Goal: Task Accomplishment & Management: Use online tool/utility

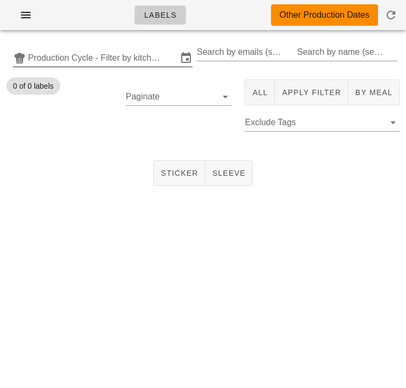
click at [113, 57] on input "Production Cycle - Filter by kitchen production schedules" at bounding box center [102, 57] width 149 height 17
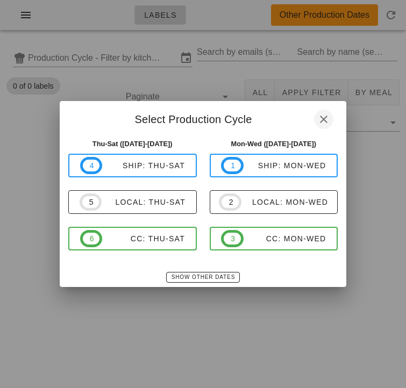
click at [325, 116] on icon "button" at bounding box center [323, 119] width 13 height 13
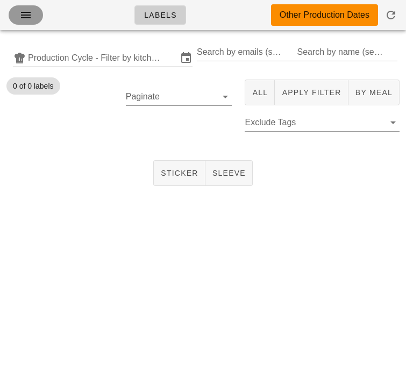
click at [26, 16] on icon "button" at bounding box center [25, 15] width 13 height 13
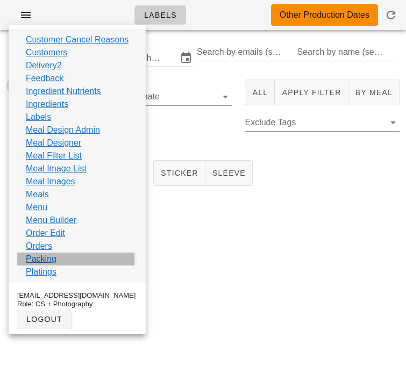
click at [41, 257] on link "Packing" at bounding box center [41, 259] width 31 height 13
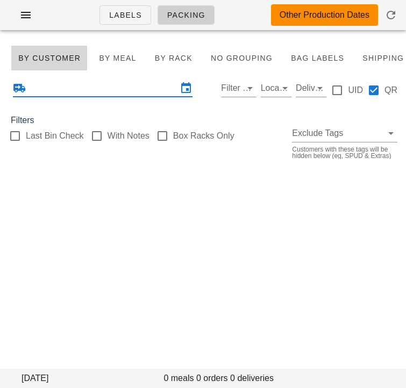
click at [87, 92] on input "text" at bounding box center [102, 88] width 149 height 17
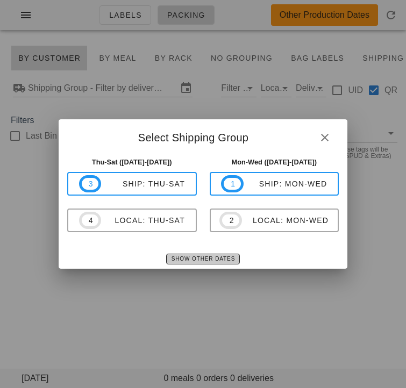
click at [201, 260] on span "Show Other Dates" at bounding box center [203, 259] width 64 height 6
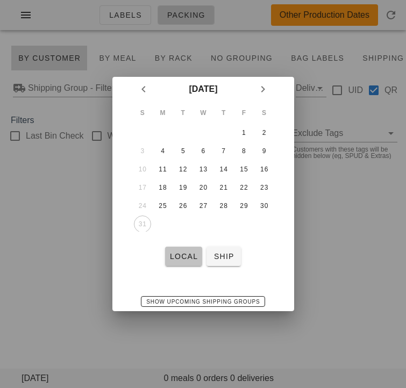
click at [185, 255] on span "local" at bounding box center [183, 256] width 28 height 9
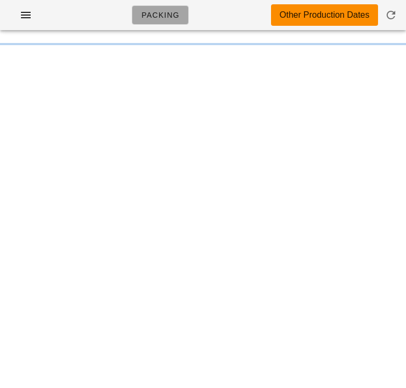
click at [154, 20] on link "Packing" at bounding box center [160, 14] width 57 height 19
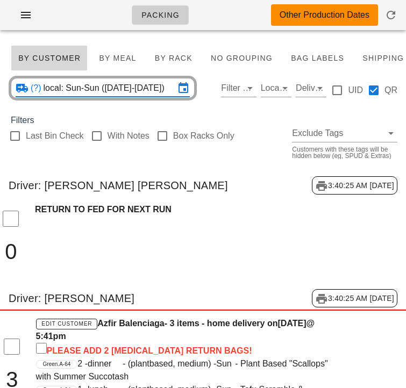
click at [102, 91] on input "local: Sun-Sun (Aug 31-Aug 31)" at bounding box center [109, 88] width 131 height 17
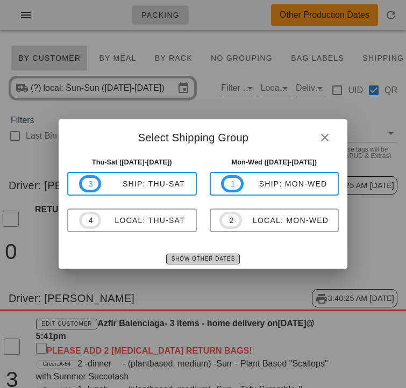
click at [179, 256] on span "Show Other Dates" at bounding box center [203, 259] width 64 height 6
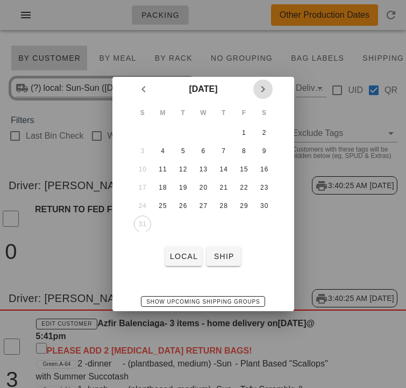
click at [262, 91] on icon "Next month" at bounding box center [262, 89] width 13 height 13
click at [164, 131] on div "1" at bounding box center [162, 133] width 17 height 8
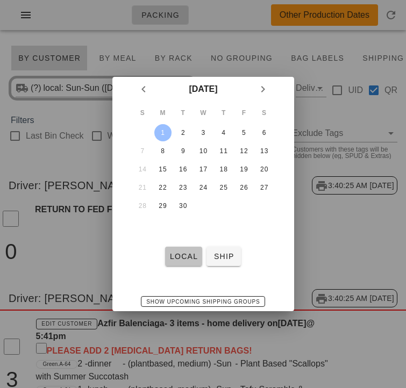
click at [177, 254] on span "local" at bounding box center [183, 256] width 28 height 9
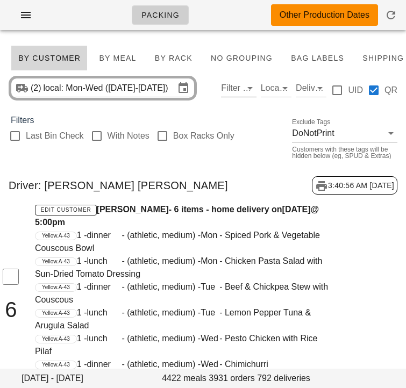
click at [229, 90] on input "Filter by driver" at bounding box center [230, 88] width 18 height 17
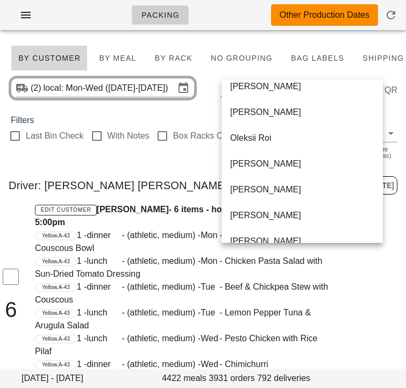
scroll to position [594, 0]
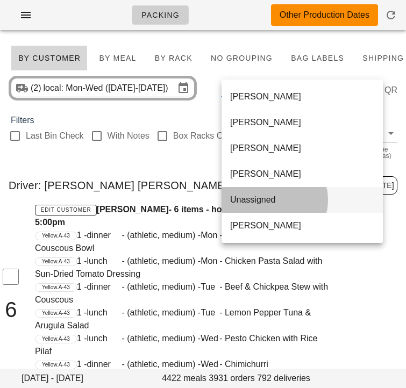
click at [253, 191] on div "Unassigned" at bounding box center [302, 199] width 144 height 23
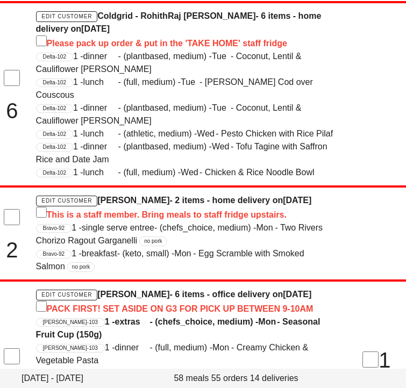
scroll to position [676, 0]
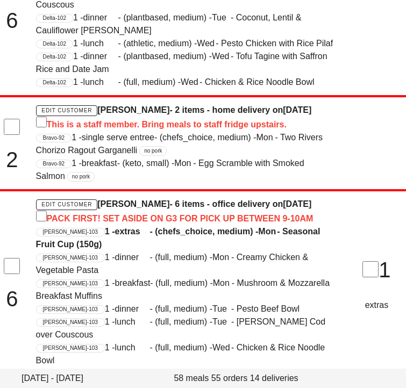
drag, startPoint x: 159, startPoint y: 205, endPoint x: 100, endPoint y: 201, distance: 59.3
click at [100, 201] on h4 "Edit Customer Marina Ribecca - 6 items - office delivery on Monday Sep 01 PACK …" at bounding box center [185, 211] width 299 height 27
copy h4 "Marina Ribecca"
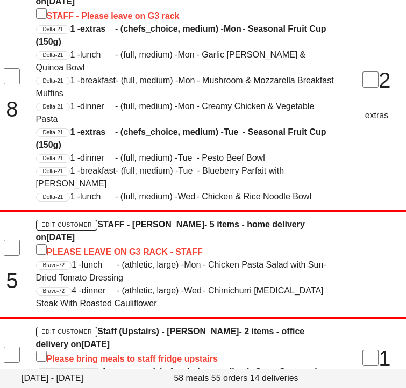
scroll to position [1774, 0]
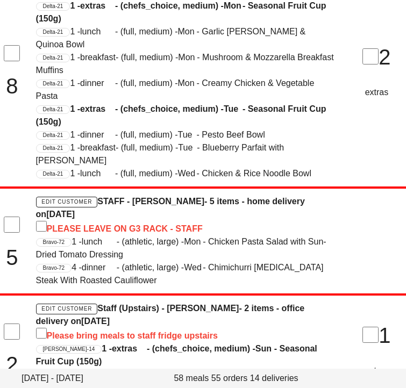
click at [196, 235] on span "Mon" at bounding box center [193, 241] width 19 height 13
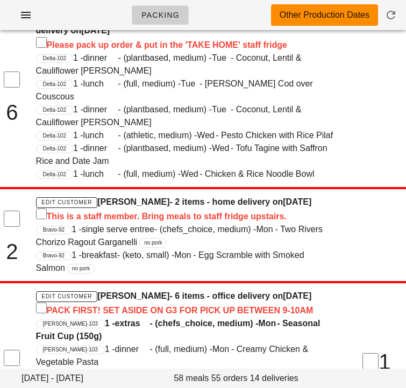
scroll to position [0, 0]
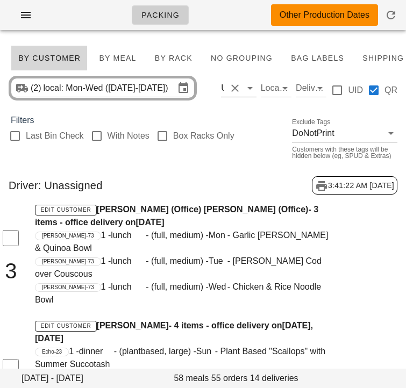
click at [222, 89] on div "Unassigned" at bounding box center [222, 88] width 3 height 10
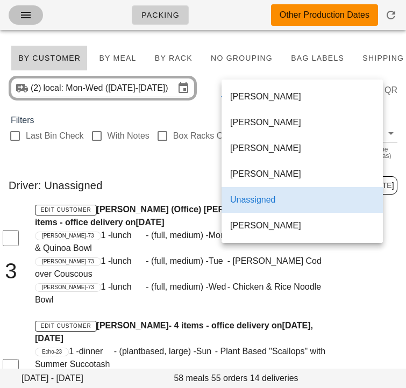
click at [25, 16] on icon "button" at bounding box center [25, 15] width 13 height 13
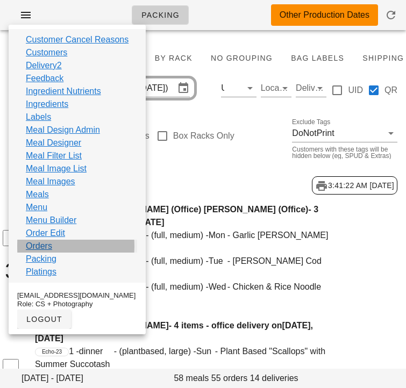
click at [46, 248] on link "Orders" at bounding box center [39, 246] width 26 height 13
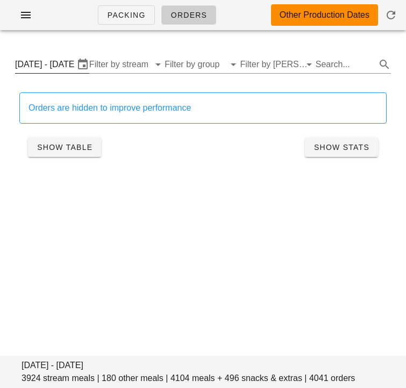
click at [49, 67] on input "Monday September 1 - Wednesday September 3" at bounding box center [44, 64] width 59 height 17
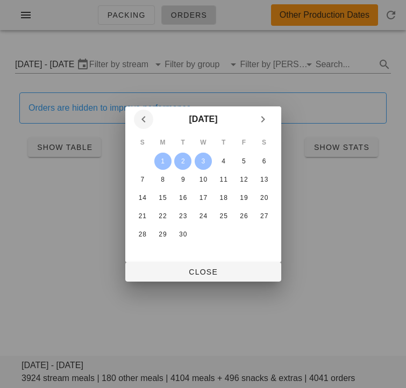
click at [143, 113] on icon "Previous month" at bounding box center [143, 119] width 13 height 13
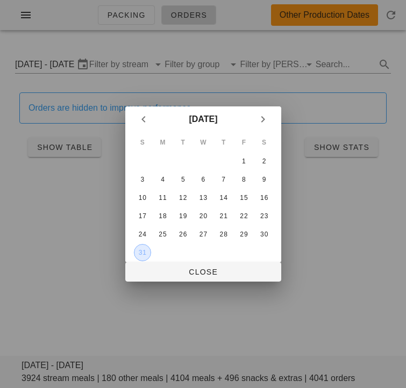
click at [142, 251] on div "31" at bounding box center [142, 253] width 16 height 8
click at [262, 120] on icon "Next month" at bounding box center [262, 119] width 13 height 13
click at [202, 161] on div "3" at bounding box center [202, 162] width 17 height 8
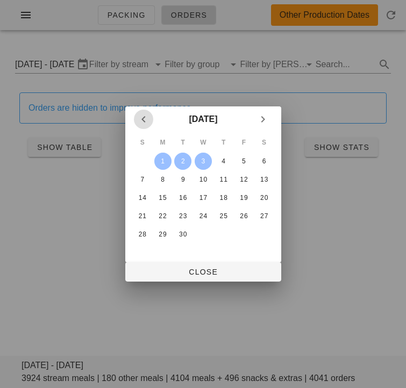
click at [144, 122] on icon "Previous month" at bounding box center [143, 119] width 13 height 13
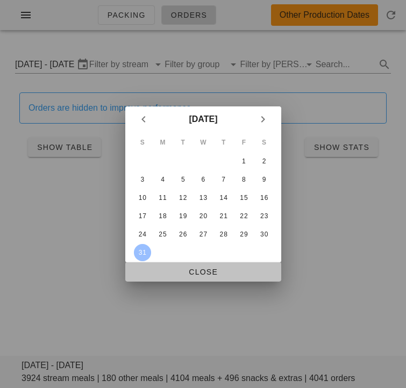
click at [161, 275] on span "Close" at bounding box center [203, 272] width 139 height 9
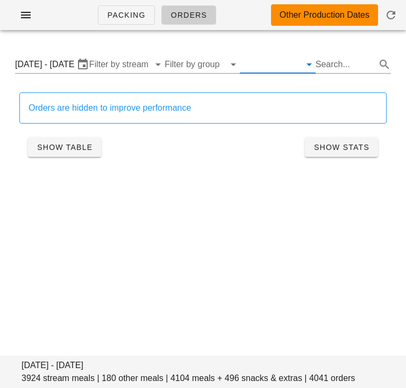
click at [292, 69] on input "text" at bounding box center [269, 64] width 58 height 17
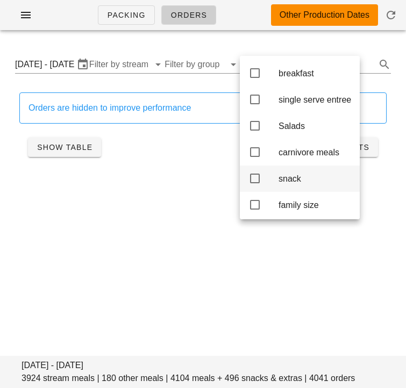
scroll to position [84, 0]
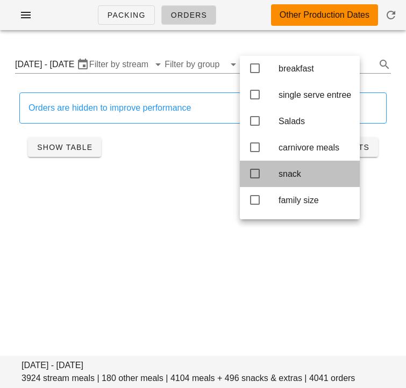
click at [252, 177] on icon at bounding box center [254, 173] width 13 height 13
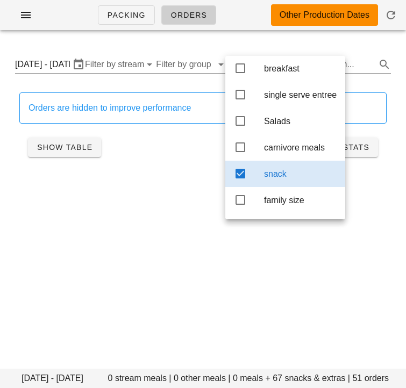
click at [206, 180] on div "Sunday August 31 - Wednesday September 3 0 stream meals | 0 other meals | 0 mea…" at bounding box center [203, 112] width 406 height 139
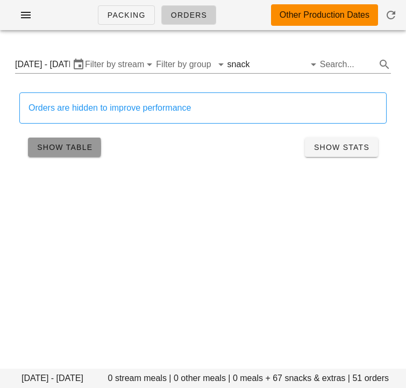
click at [76, 151] on span "Show Table" at bounding box center [65, 147] width 56 height 9
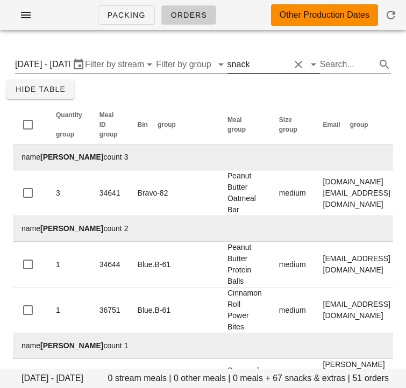
click at [244, 65] on div "snack" at bounding box center [238, 65] width 23 height 10
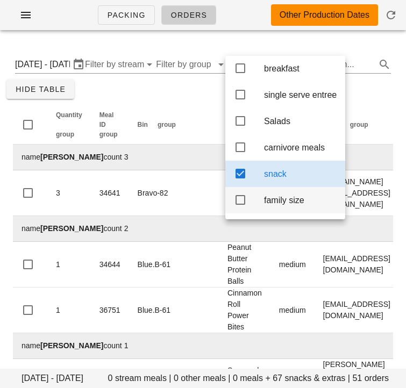
click at [239, 206] on icon at bounding box center [240, 200] width 13 height 13
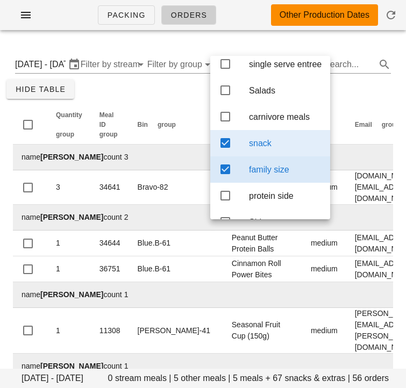
scroll to position [115, 0]
click at [227, 148] on icon at bounding box center [225, 142] width 13 height 13
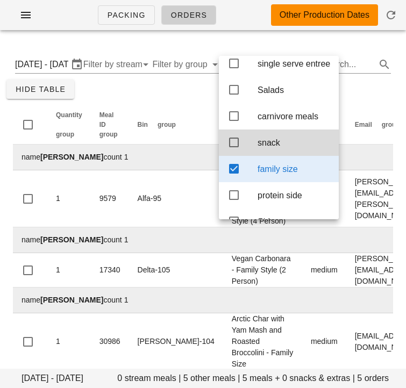
click at [168, 94] on div "Sunday August 31 - Wednesday September 3 0 stream meals | 5 other meals | 5 mea…" at bounding box center [203, 295] width 406 height 505
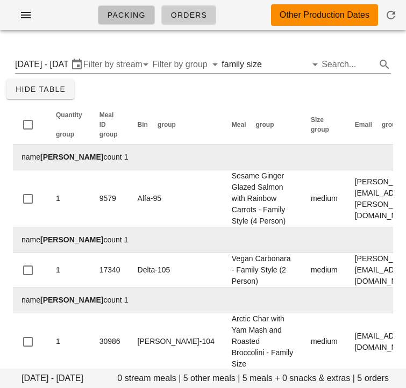
click at [129, 13] on span "Packing" at bounding box center [126, 15] width 39 height 9
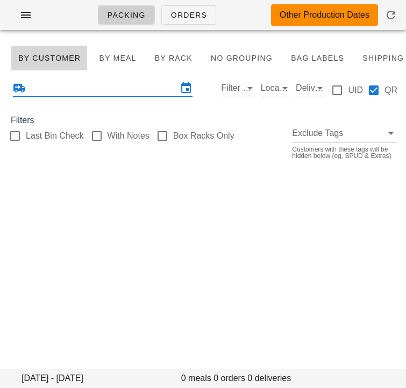
click at [105, 87] on input "text" at bounding box center [102, 88] width 149 height 17
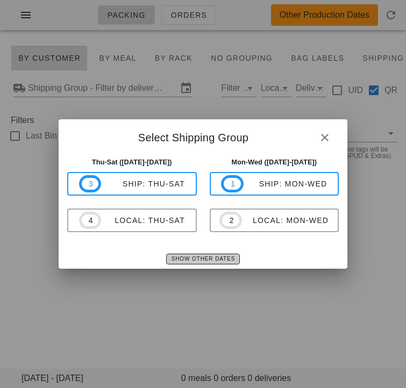
click at [182, 257] on span "Show Other Dates" at bounding box center [203, 259] width 64 height 6
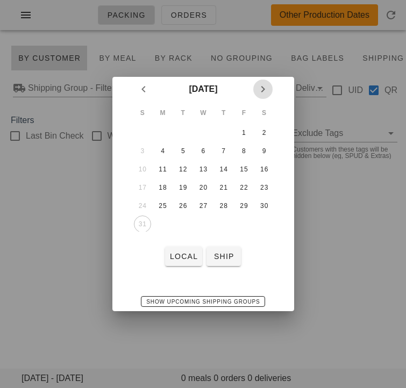
click at [264, 87] on icon "Next month" at bounding box center [262, 89] width 13 height 13
click at [163, 135] on div "1" at bounding box center [162, 133] width 17 height 8
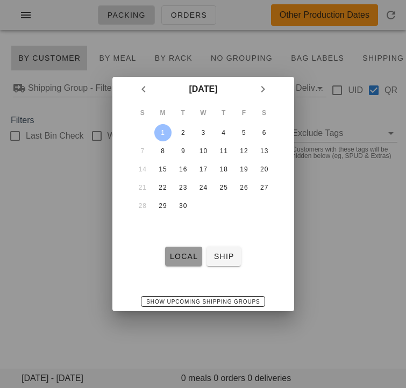
click at [184, 256] on span "local" at bounding box center [183, 256] width 28 height 9
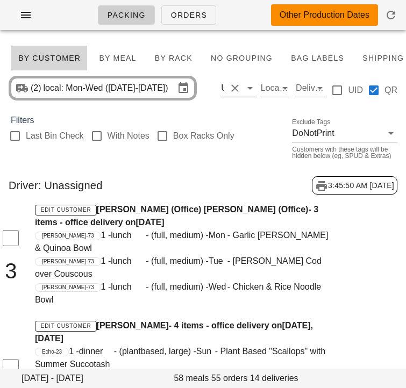
click at [225, 92] on div "Unassigned" at bounding box center [223, 88] width 5 height 17
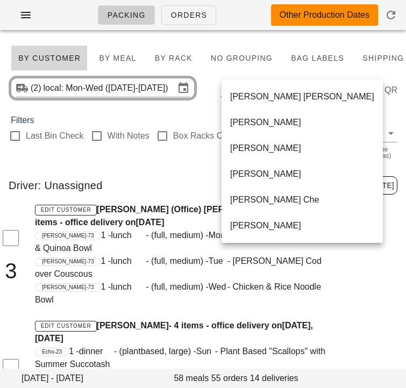
click at [148, 173] on div "Driver: Unassigned 3:45:52 AM 8/31/2025" at bounding box center [203, 185] width 406 height 35
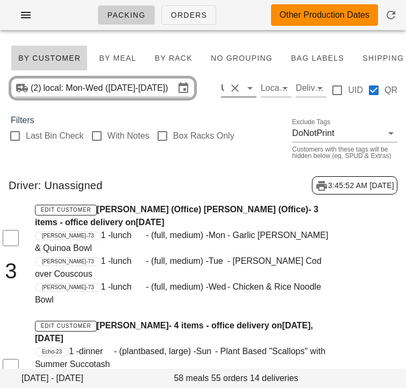
click at [236, 84] on button "Clear Filter by driver" at bounding box center [235, 88] width 13 height 13
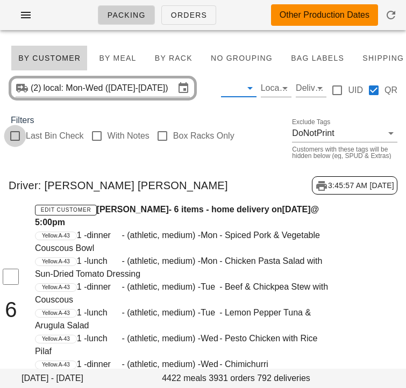
click at [15, 136] on div at bounding box center [15, 136] width 18 height 18
checkbox input "true"
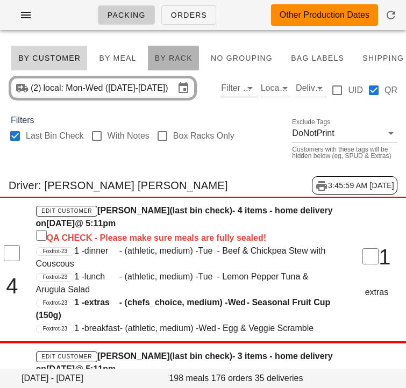
click at [164, 58] on span "By Rack" at bounding box center [173, 58] width 38 height 9
